Goal: Task Accomplishment & Management: Manage account settings

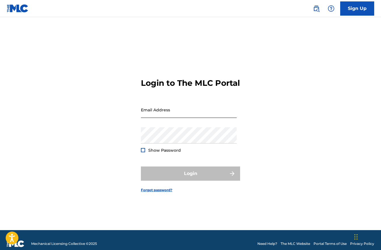
click at [165, 116] on input "Email Address" at bounding box center [189, 110] width 96 height 16
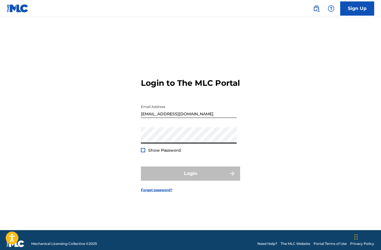
type input "[PERSON_NAME][EMAIL_ADDRESS][DOMAIN_NAME]"
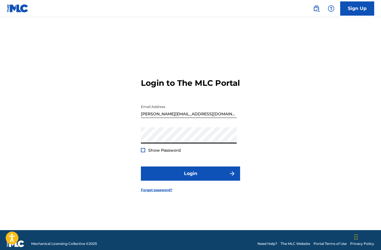
click at [144, 152] on div at bounding box center [143, 150] width 4 height 4
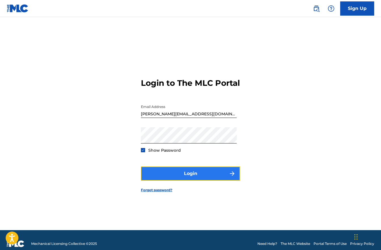
click at [180, 177] on button "Login" at bounding box center [190, 173] width 99 height 14
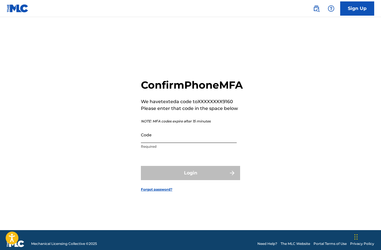
click at [157, 143] on input "Code" at bounding box center [189, 134] width 96 height 16
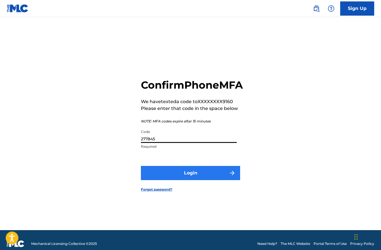
type input "277845"
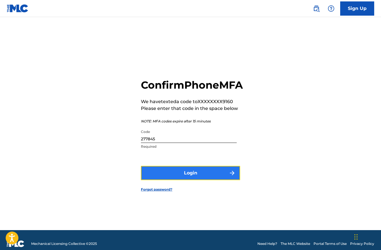
click at [177, 172] on button "Login" at bounding box center [190, 173] width 99 height 14
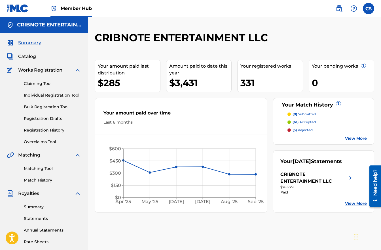
click at [65, 9] on span "Member Hub" at bounding box center [76, 8] width 31 height 7
click at [19, 7] on img at bounding box center [18, 8] width 22 height 8
click at [30, 22] on h5 "CRIBNOTE ENTERTAINMENT LLC" at bounding box center [49, 25] width 64 height 7
click at [30, 55] on span "Catalog" at bounding box center [27, 56] width 18 height 7
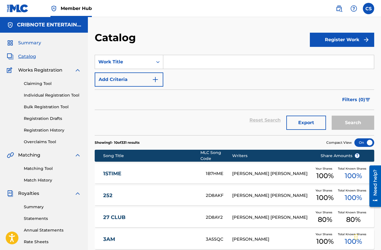
click at [31, 42] on span "Summary" at bounding box center [29, 42] width 23 height 7
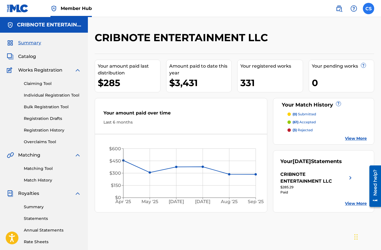
click at [368, 7] on label at bounding box center [368, 8] width 11 height 11
click at [369, 9] on input "CS Consuelo Sayago consuelo@cribnote.com Notification Preferences Profile Log o…" at bounding box center [369, 9] width 0 height 0
click at [342, 8] on img at bounding box center [339, 8] width 7 height 7
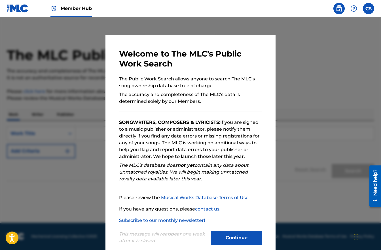
scroll to position [10, 0]
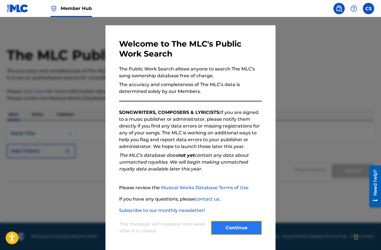
click at [240, 229] on button "Continue" at bounding box center [236, 227] width 51 height 14
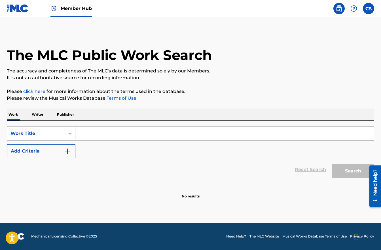
click at [24, 9] on img at bounding box center [18, 8] width 22 height 8
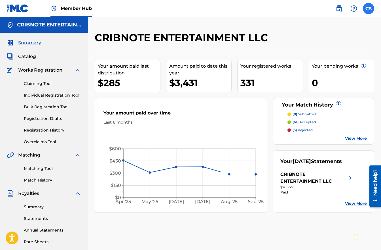
click at [368, 7] on label at bounding box center [368, 8] width 11 height 11
click at [369, 9] on input "CS Consuelo Sayago consuelo@cribnote.com Notification Preferences Profile Log o…" at bounding box center [369, 9] width 0 height 0
click at [340, 9] on img at bounding box center [339, 8] width 7 height 7
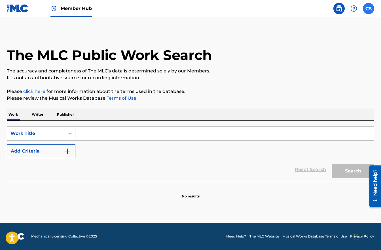
click at [369, 9] on label at bounding box center [368, 8] width 11 height 11
click at [369, 9] on input "CS Consuelo Sayago consuelo@cribnote.com Notification Preferences Profile Log o…" at bounding box center [369, 9] width 0 height 0
click at [259, 28] on main "The MLC Public Work Search The accuracy and completeness of The MLC's data is d…" at bounding box center [190, 119] width 381 height 205
click at [20, 5] on img at bounding box center [18, 8] width 22 height 8
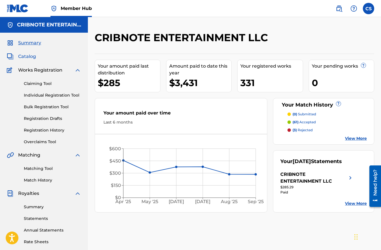
click at [33, 58] on span "Catalog" at bounding box center [27, 56] width 18 height 7
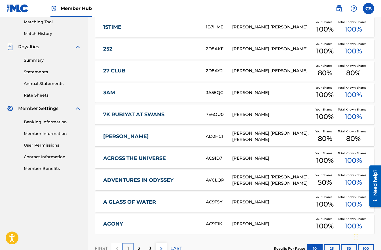
scroll to position [97, 0]
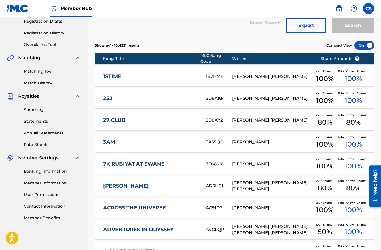
click at [111, 80] on div "1STIME 1B7HME DYLAN ZACHARIAH ROSS Your Shares 100 % Total Known Shares 100 %" at bounding box center [235, 76] width 280 height 20
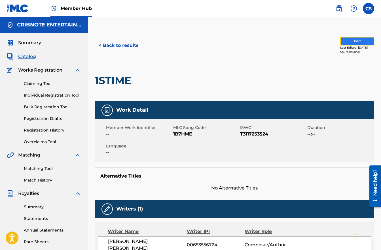
click at [354, 44] on button "Edit" at bounding box center [357, 41] width 34 height 9
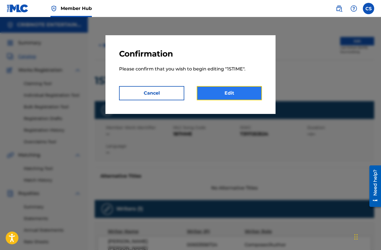
click at [230, 96] on link "Edit" at bounding box center [229, 93] width 65 height 14
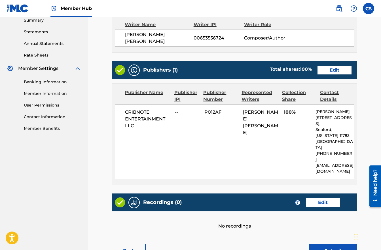
scroll to position [215, 0]
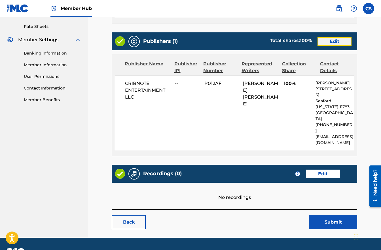
click at [341, 40] on link "Edit" at bounding box center [335, 41] width 34 height 9
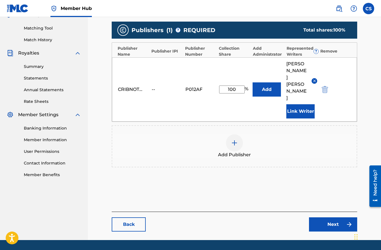
scroll to position [144, 0]
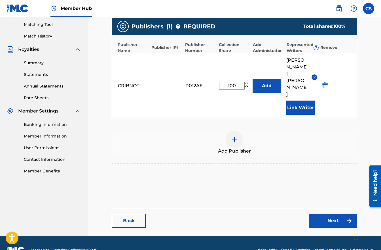
click at [237, 136] on img at bounding box center [234, 139] width 7 height 7
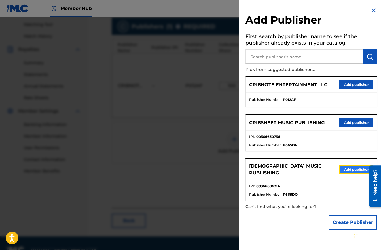
click at [344, 168] on button "Add publisher" at bounding box center [356, 169] width 34 height 9
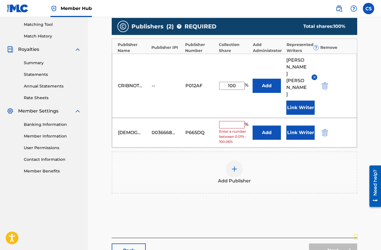
click at [237, 121] on input "text" at bounding box center [232, 124] width 26 height 7
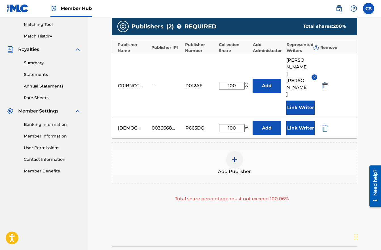
type input "100"
click at [179, 151] on div "Add Publisher" at bounding box center [234, 163] width 244 height 24
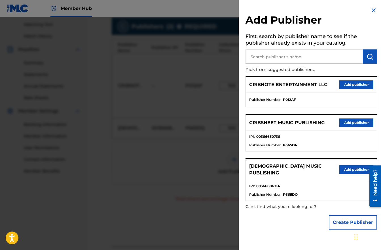
click at [371, 11] on img at bounding box center [373, 10] width 7 height 7
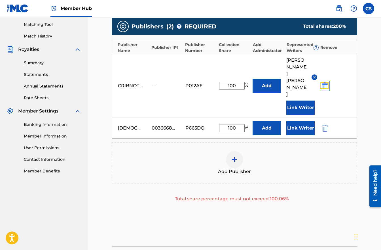
click at [327, 82] on img "submit" at bounding box center [325, 85] width 6 height 7
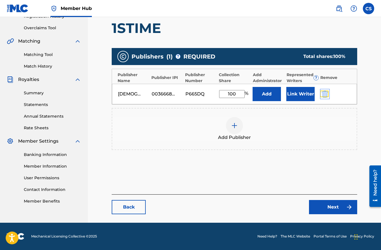
scroll to position [114, 0]
click at [296, 93] on button "Link Writer" at bounding box center [300, 94] width 28 height 14
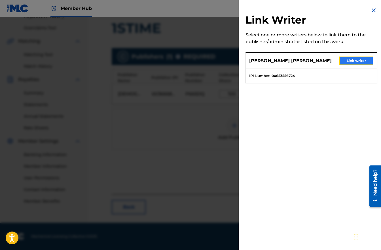
click at [343, 59] on button "Link writer" at bounding box center [356, 60] width 34 height 9
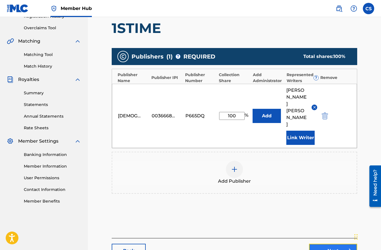
click at [331, 244] on link "Next" at bounding box center [333, 250] width 48 height 14
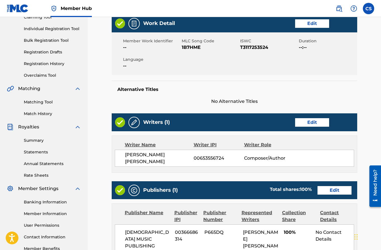
scroll to position [176, 0]
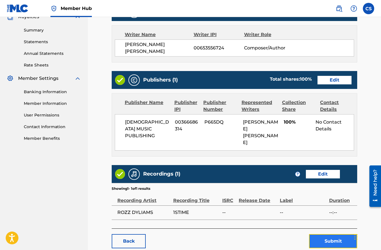
click at [325, 234] on button "Submit" at bounding box center [333, 241] width 48 height 14
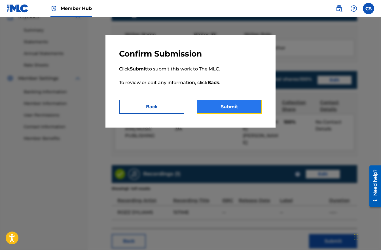
click at [221, 110] on button "Submit" at bounding box center [229, 107] width 65 height 14
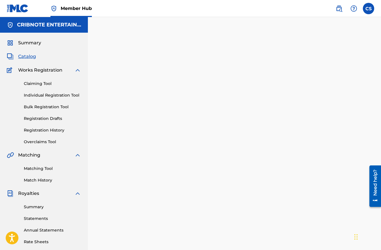
click at [23, 56] on span "Catalog" at bounding box center [27, 56] width 18 height 7
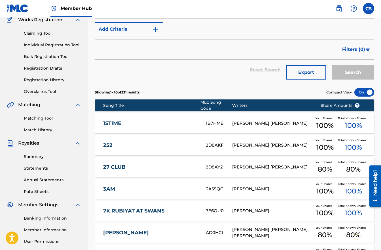
scroll to position [77, 0]
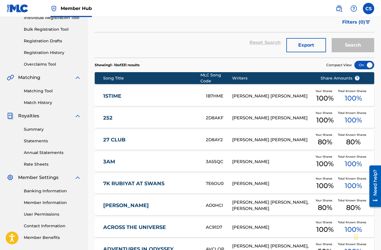
click at [110, 96] on link "1STIME" at bounding box center [150, 96] width 95 height 7
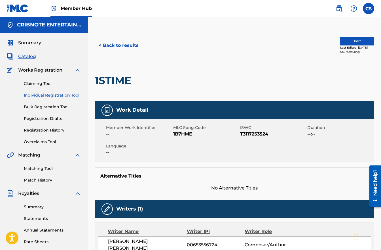
click at [58, 93] on link "Individual Registration Tool" at bounding box center [52, 95] width 57 height 6
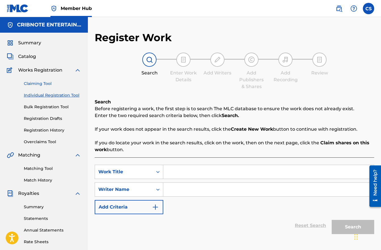
click at [43, 84] on link "Claiming Tool" at bounding box center [52, 84] width 57 height 6
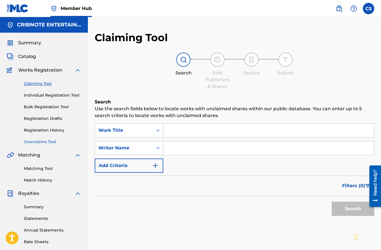
click at [50, 141] on link "Overclaims Tool" at bounding box center [52, 142] width 57 height 6
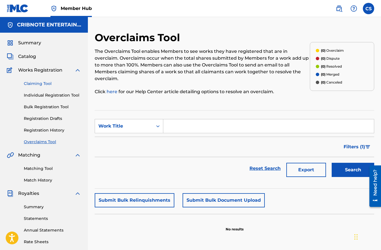
click at [47, 85] on link "Claiming Tool" at bounding box center [52, 84] width 57 height 6
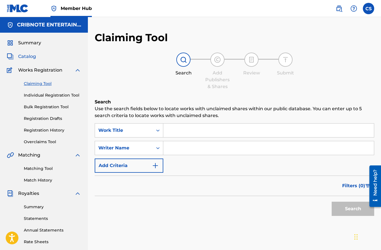
click at [30, 58] on span "Catalog" at bounding box center [27, 56] width 18 height 7
